Goal: Find specific page/section: Find specific page/section

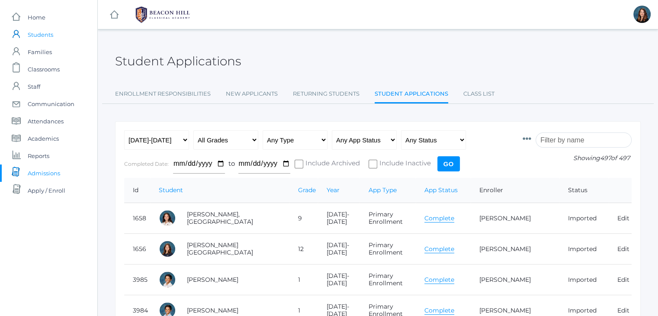
click at [53, 32] on link "icons/user/plain Created with Sketch. Students" at bounding box center [48, 34] width 97 height 17
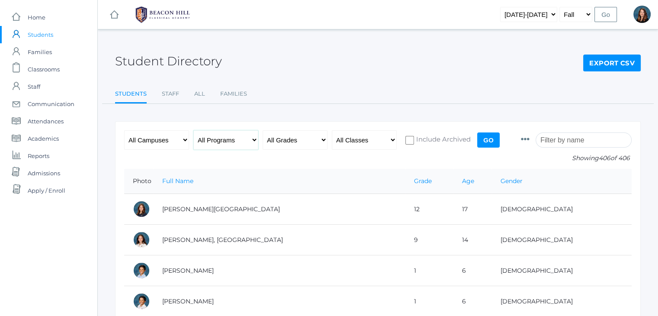
click at [252, 139] on select "All Programs Full-Time Collaborative 4-Day Affiliate" at bounding box center [225, 139] width 65 height 19
click at [322, 139] on select "All Grades Grammar - Kindergarten - 1st Grade - 2nd Grade - 3rd Grade - 4th Gra…" at bounding box center [295, 139] width 65 height 19
select select "grammar"
click at [263, 130] on select "All Grades Grammar - Kindergarten - 1st Grade - 2nd Grade - 3rd Grade - 4th Gra…" at bounding box center [295, 139] width 65 height 19
click at [490, 132] on input "Go" at bounding box center [488, 139] width 23 height 15
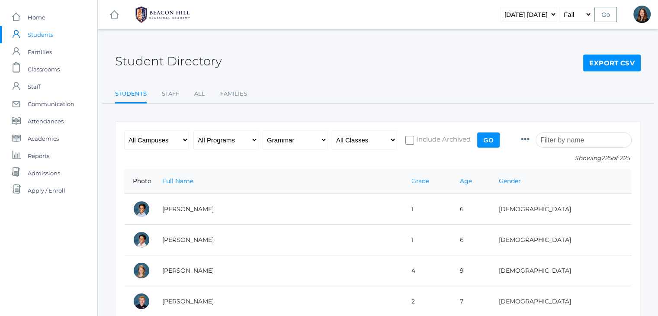
click at [575, 144] on input "search" at bounding box center [584, 139] width 96 height 15
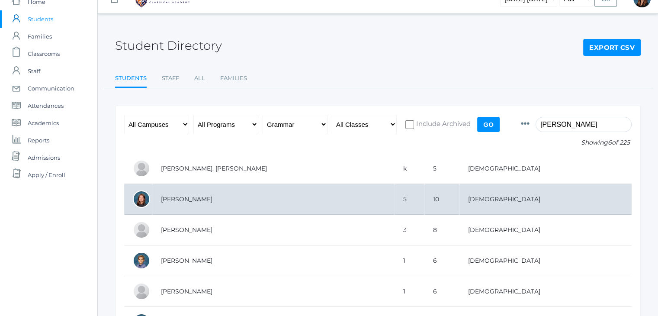
scroll to position [16, 0]
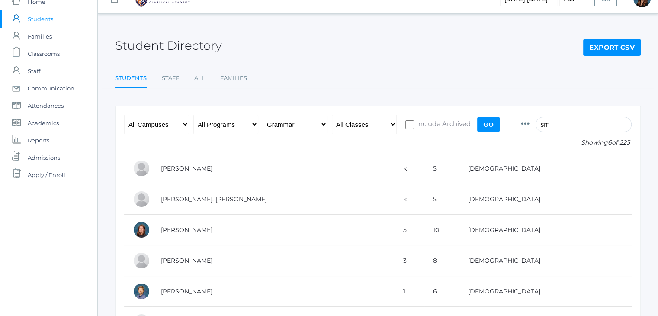
type input "s"
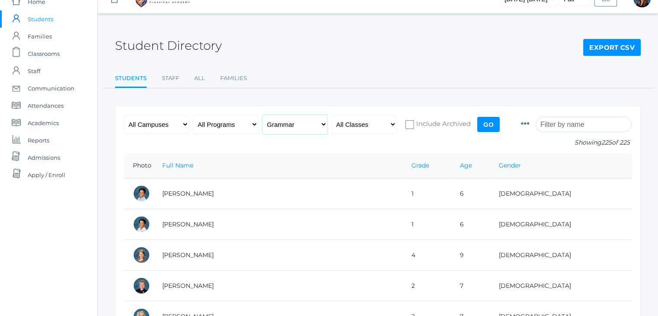
click at [324, 124] on select "All Grades Grammar - Kindergarten - 1st Grade - 2nd Grade - 3rd Grade - 4th Gra…" at bounding box center [295, 124] width 65 height 19
select select "logic"
click at [263, 115] on select "All Grades Grammar - Kindergarten - 1st Grade - 2nd Grade - 3rd Grade - 4th Gra…" at bounding box center [295, 124] width 65 height 19
click at [487, 127] on input "Go" at bounding box center [488, 124] width 23 height 15
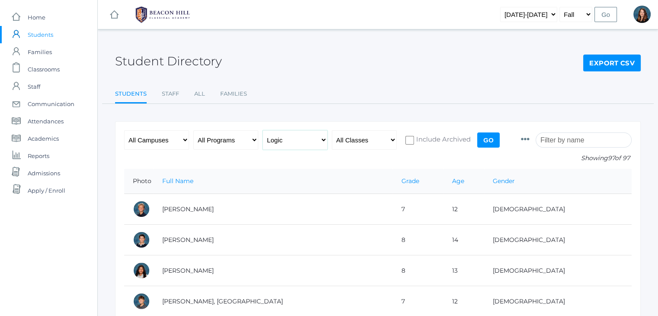
click at [323, 137] on select "All Grades Grammar - Kindergarten - 1st Grade - 2nd Grade - 3rd Grade - 4th Gra…" at bounding box center [295, 139] width 65 height 19
select select "rhetoric"
click at [263, 130] on select "All Grades Grammar - Kindergarten - 1st Grade - 2nd Grade - 3rd Grade - 4th Gra…" at bounding box center [295, 139] width 65 height 19
click at [487, 135] on input "Go" at bounding box center [488, 139] width 23 height 15
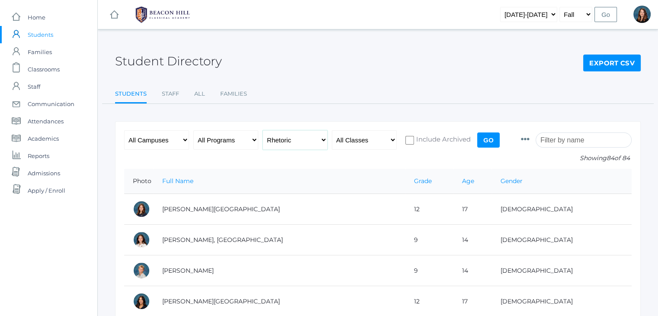
click at [322, 138] on select "All Grades Grammar - Kindergarten - 1st Grade - 2nd Grade - 3rd Grade - 4th Gra…" at bounding box center [295, 139] width 65 height 19
select select "any"
click at [263, 130] on select "All Grades Grammar - Kindergarten - 1st Grade - 2nd Grade - 3rd Grade - 4th Gra…" at bounding box center [295, 139] width 65 height 19
click at [494, 143] on input "Go" at bounding box center [488, 139] width 23 height 15
